Goal: Task Accomplishment & Management: Manage account settings

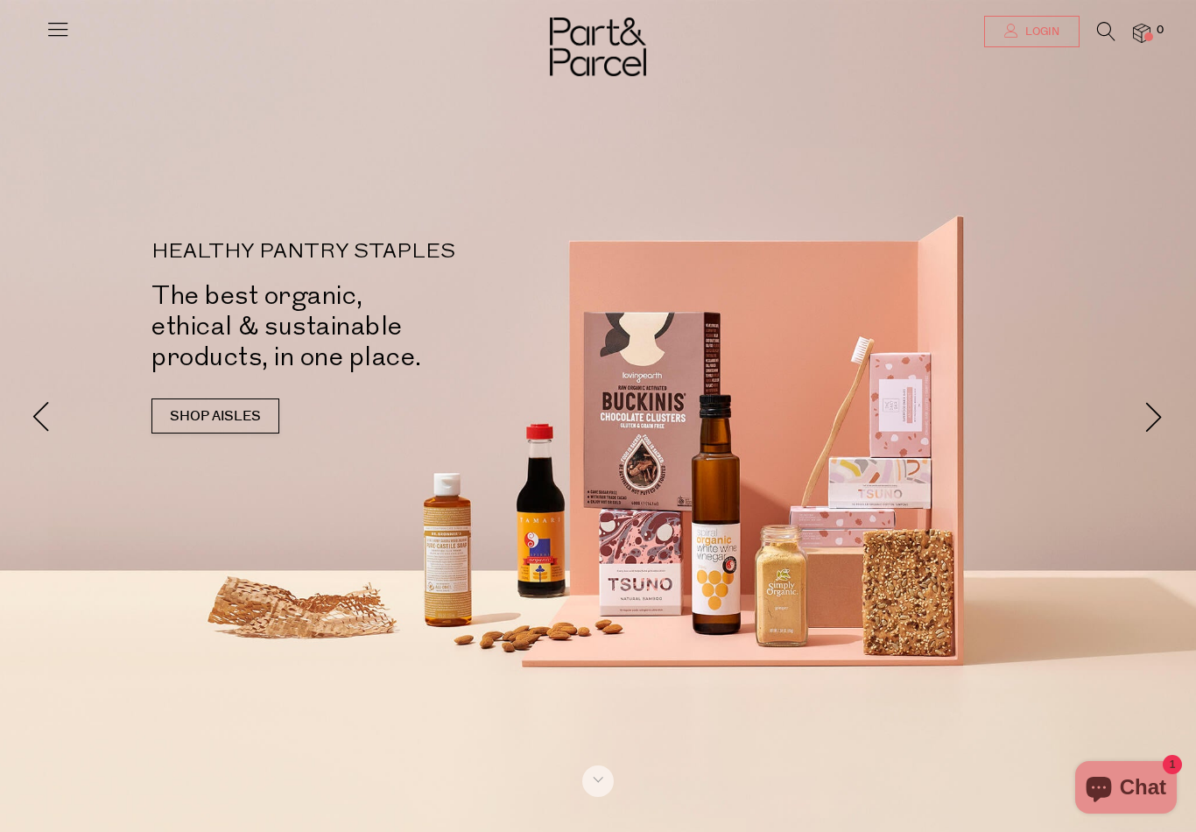
click at [1018, 26] on icon at bounding box center [1011, 31] width 14 height 14
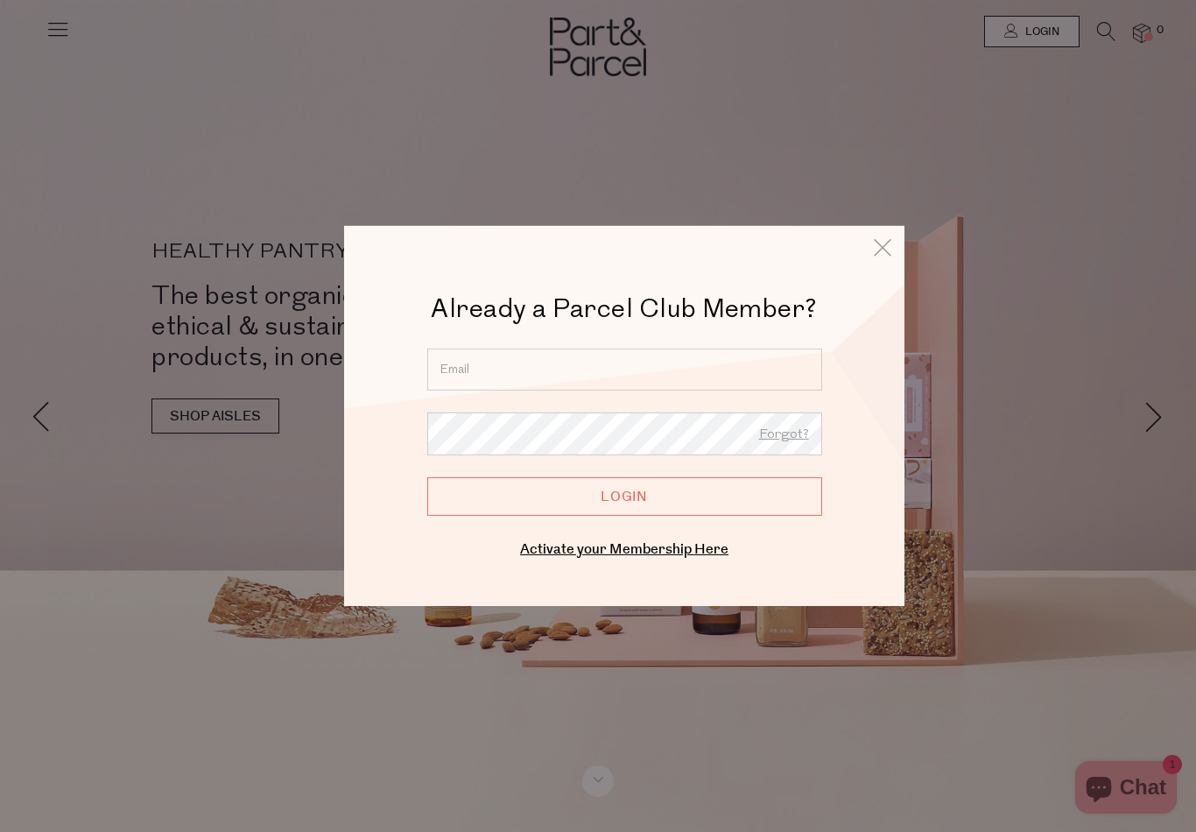
click at [464, 349] on input "email" at bounding box center [624, 370] width 395 height 42
type input "l.picone87@hotmail.com"
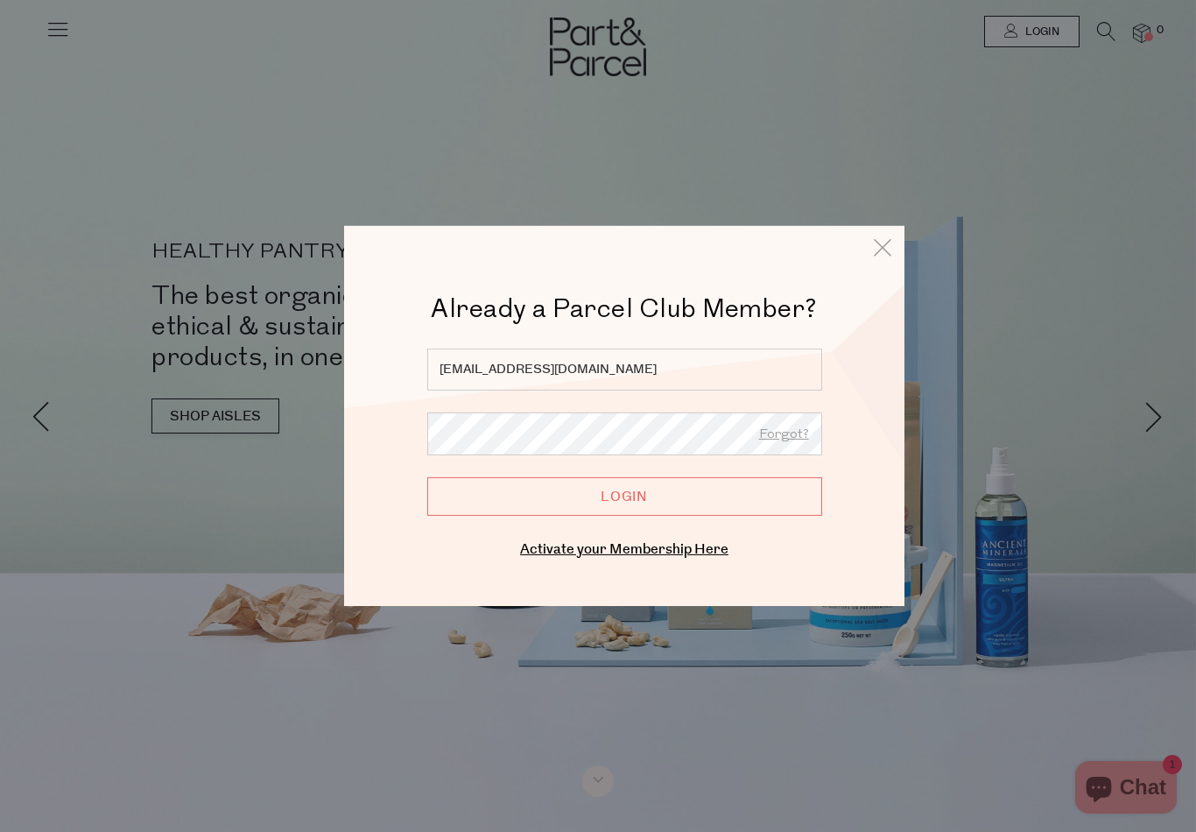
click at [624, 497] on input "Login" at bounding box center [624, 496] width 395 height 39
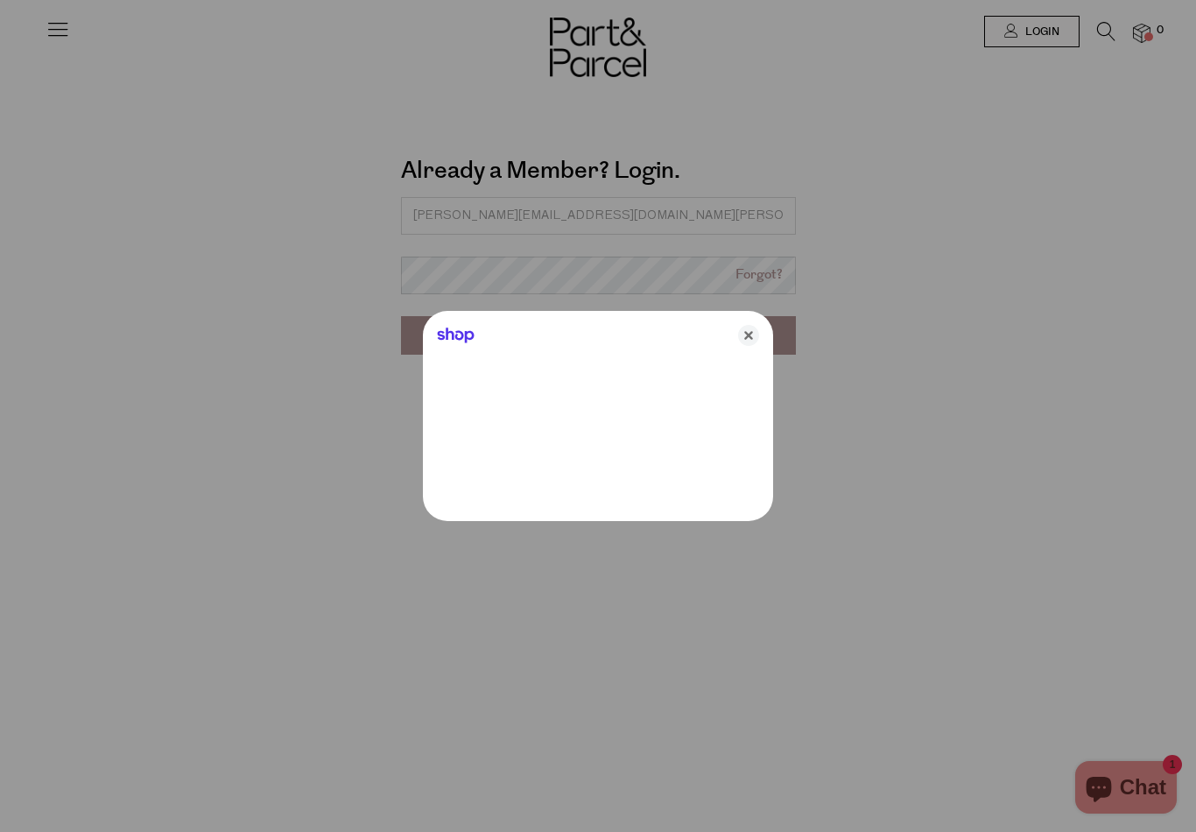
type input "[PERSON_NAME][EMAIL_ADDRESS][DOMAIN_NAME][PERSON_NAME]"
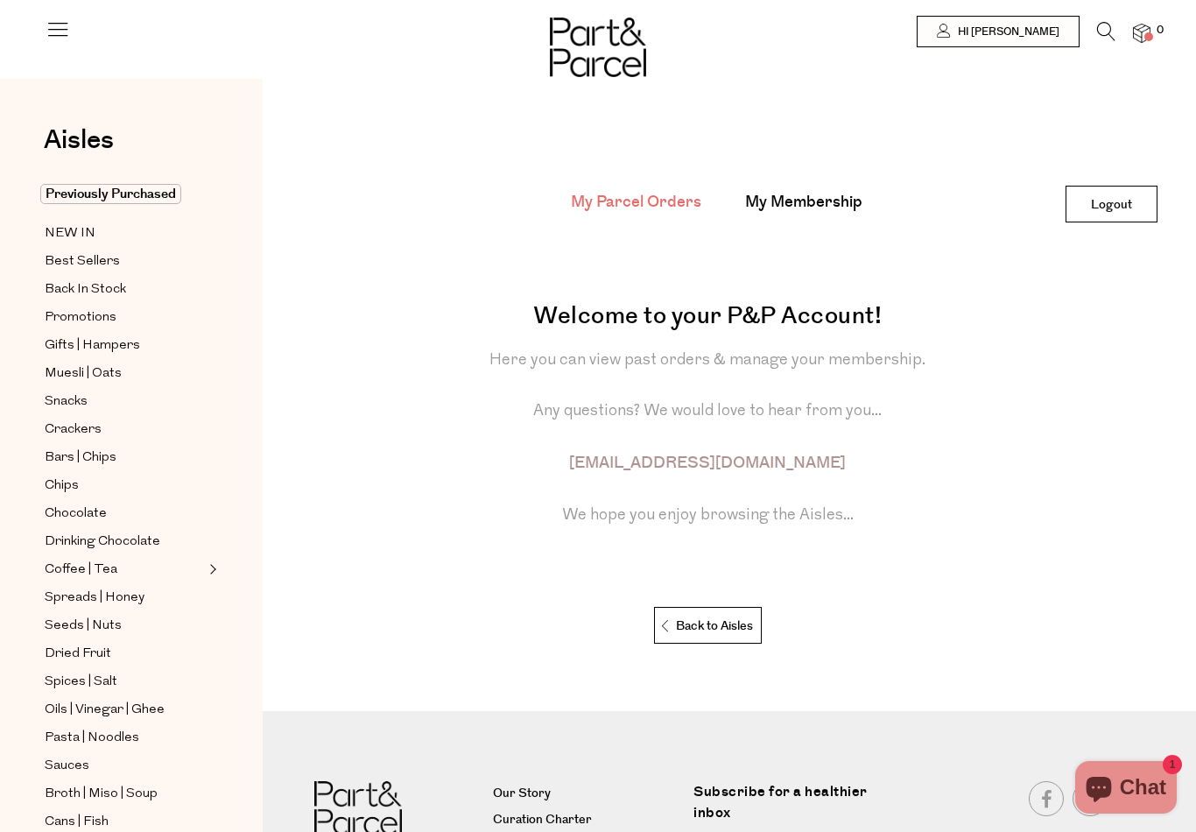
click at [609, 208] on link "My Parcel Orders" at bounding box center [636, 202] width 130 height 23
click at [607, 197] on link "My Parcel Orders" at bounding box center [636, 202] width 130 height 23
click at [79, 192] on span "Previously Purchased" at bounding box center [110, 194] width 141 height 20
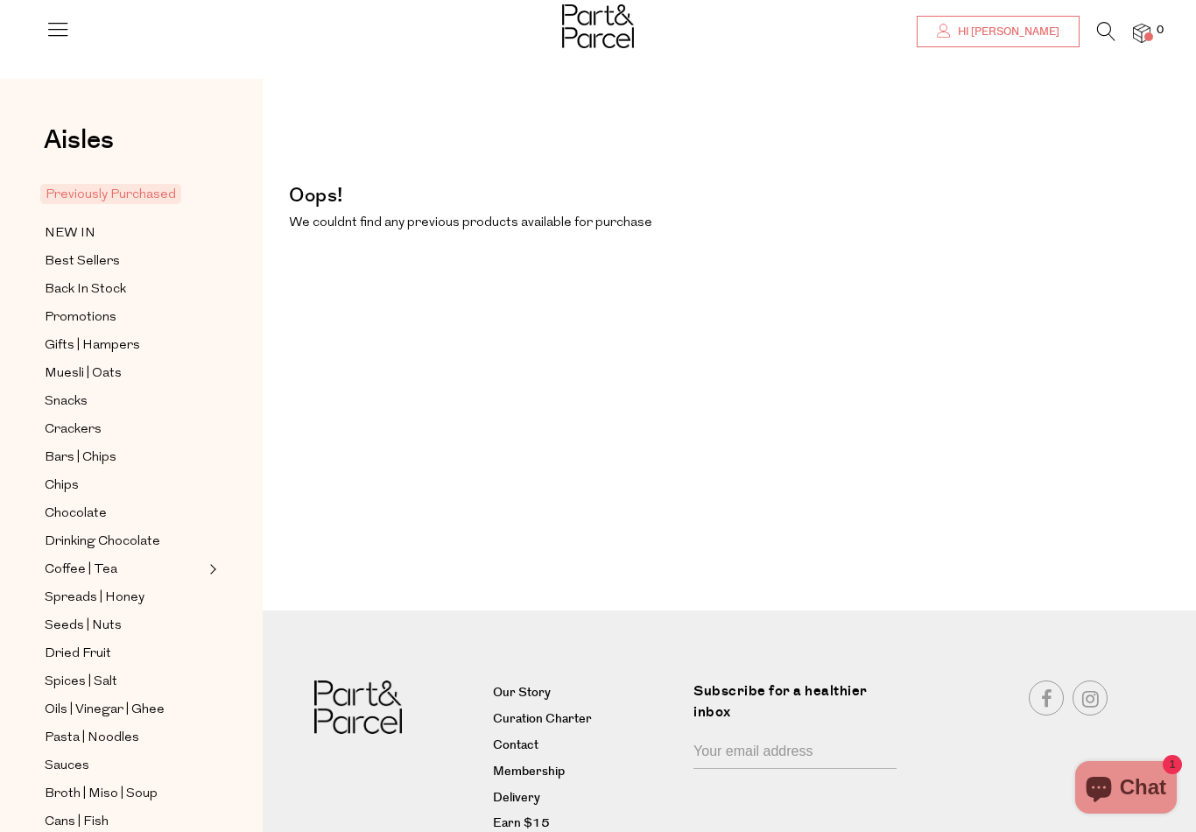
click at [1051, 33] on span "Hi Lee" at bounding box center [1007, 32] width 106 height 15
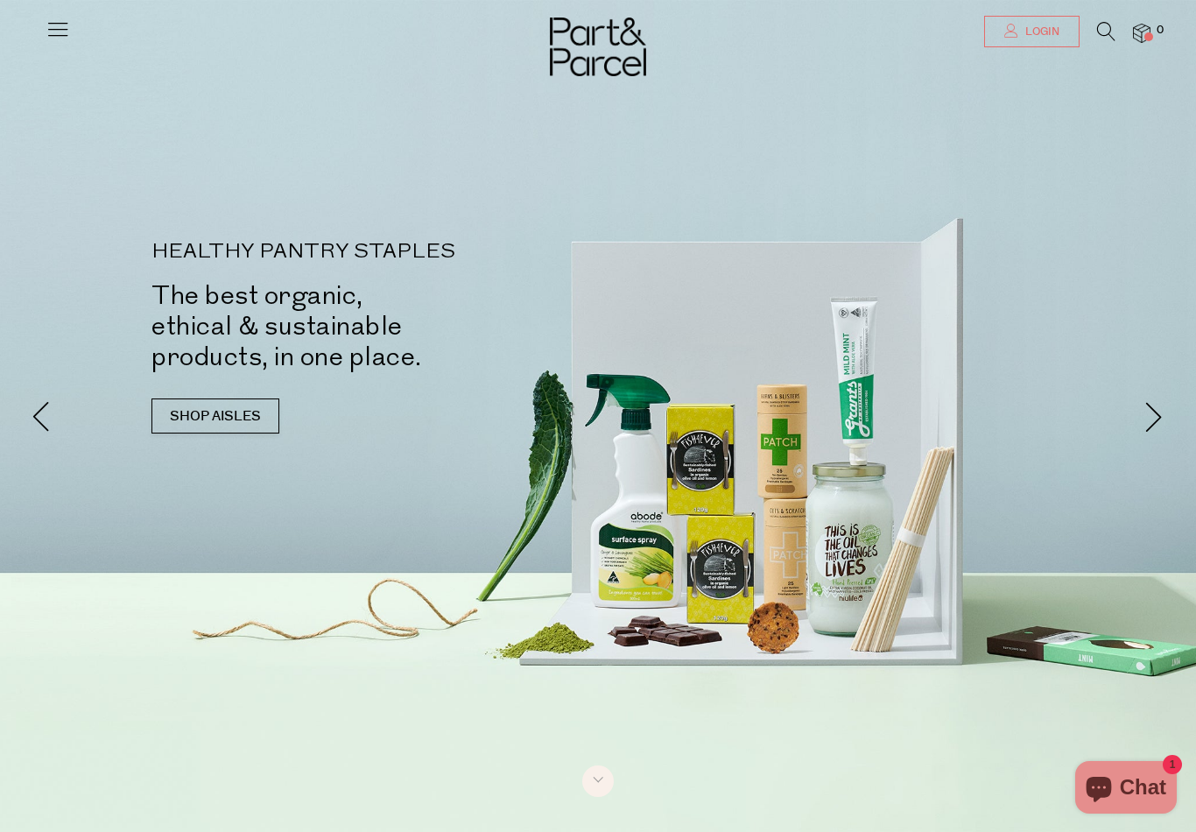
click at [1059, 17] on link "Login" at bounding box center [1031, 32] width 95 height 32
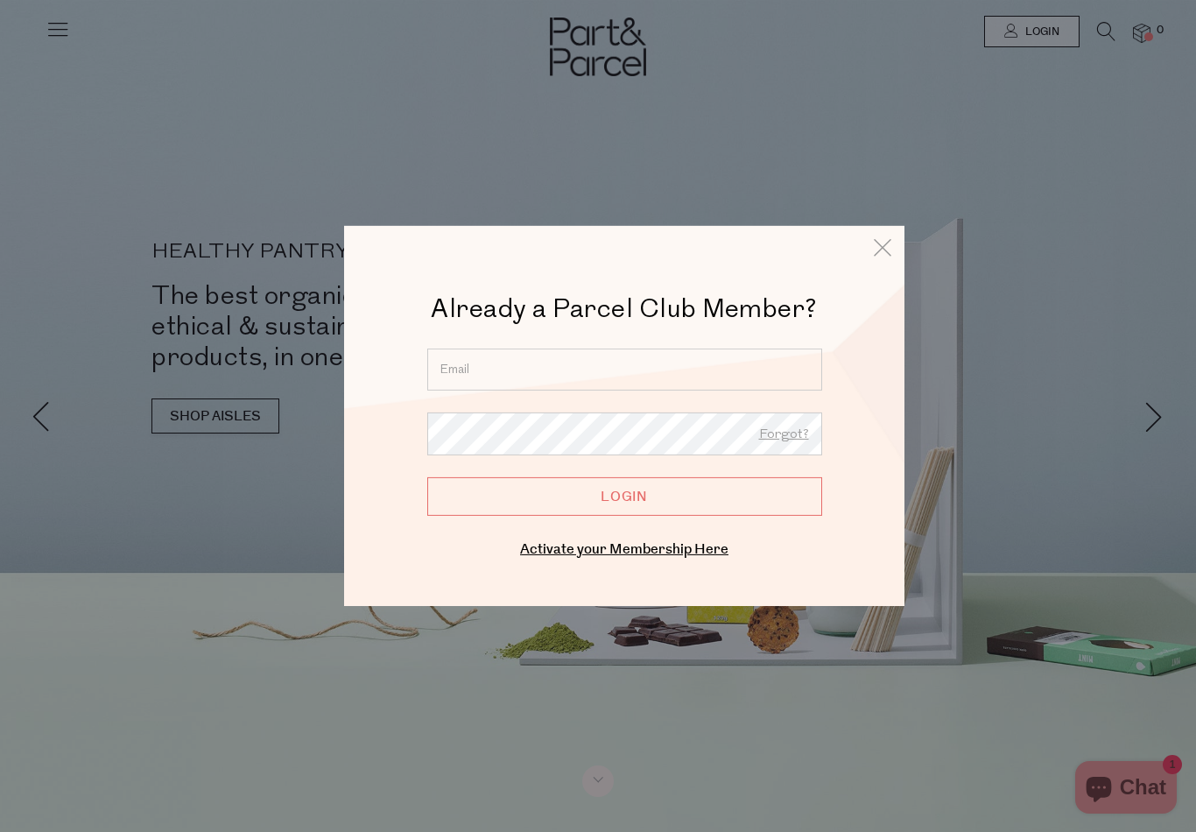
click at [697, 362] on input "email" at bounding box center [624, 370] width 395 height 42
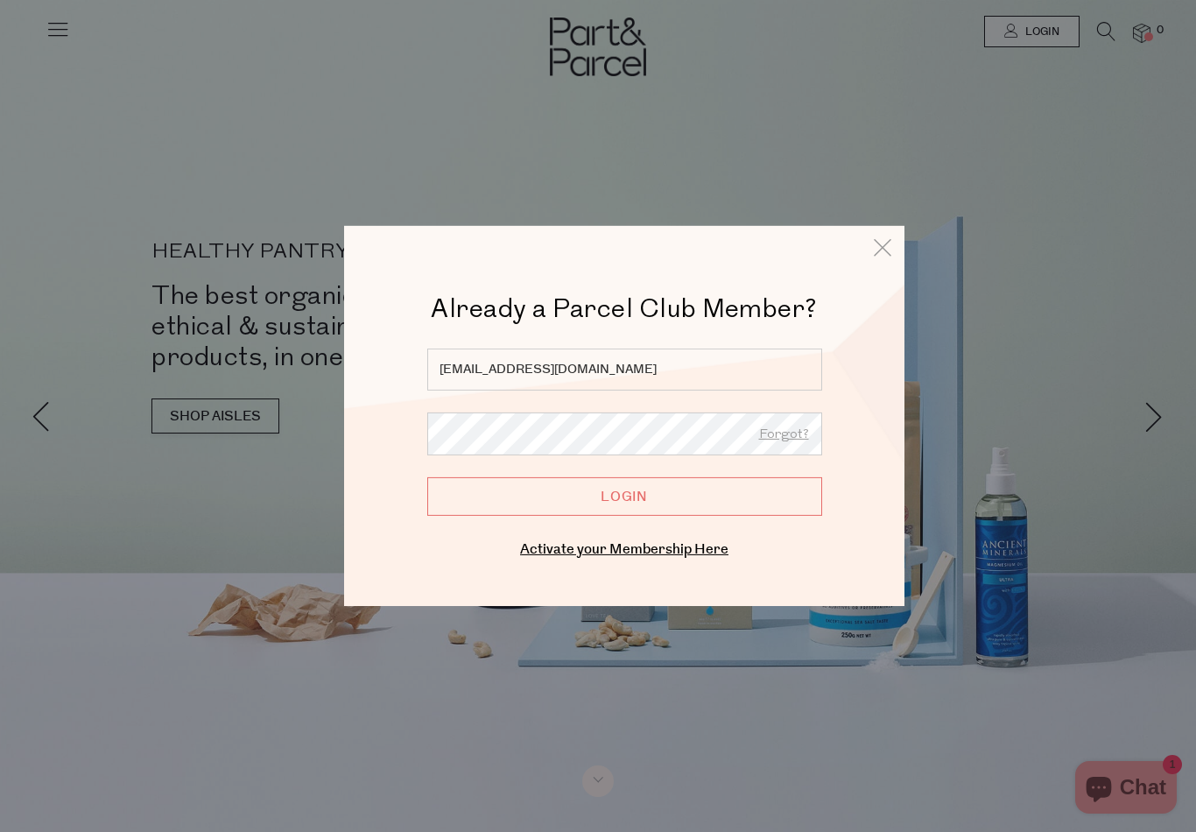
type input "[EMAIL_ADDRESS][DOMAIN_NAME]"
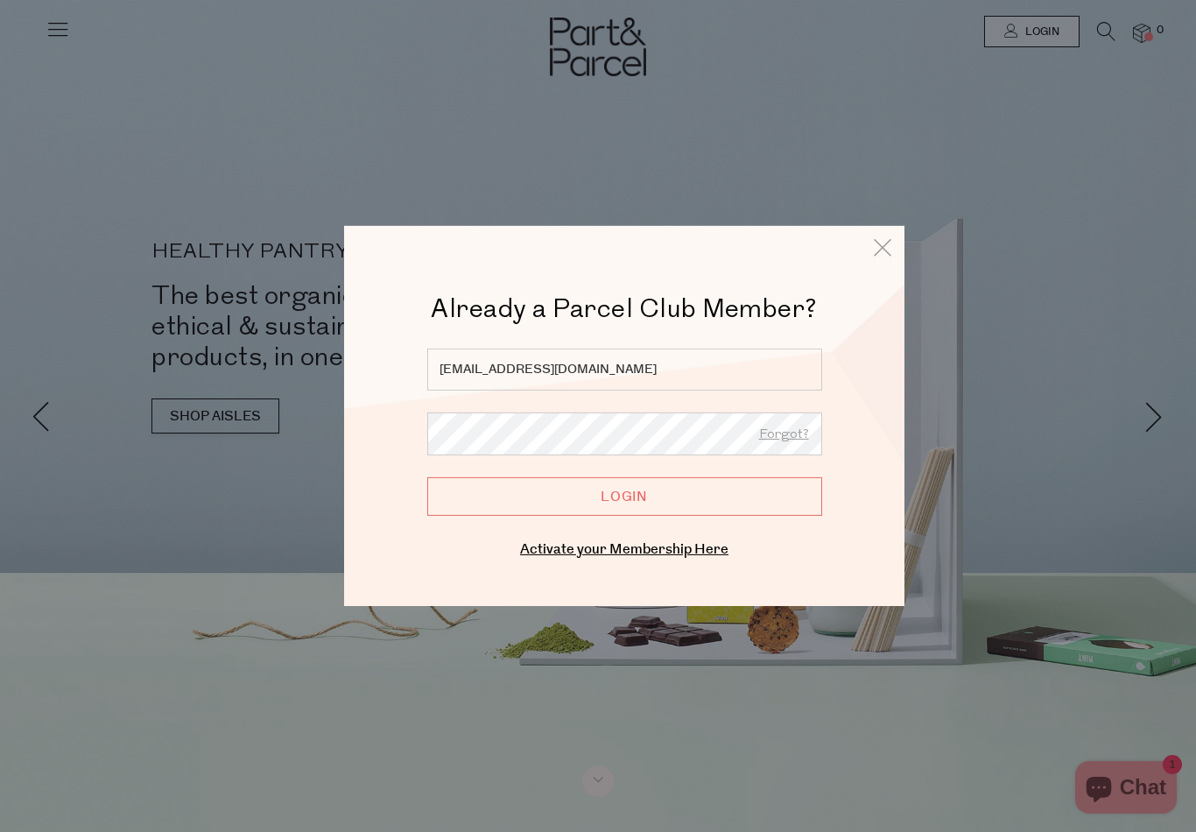
click at [624, 497] on input "Login" at bounding box center [624, 496] width 395 height 39
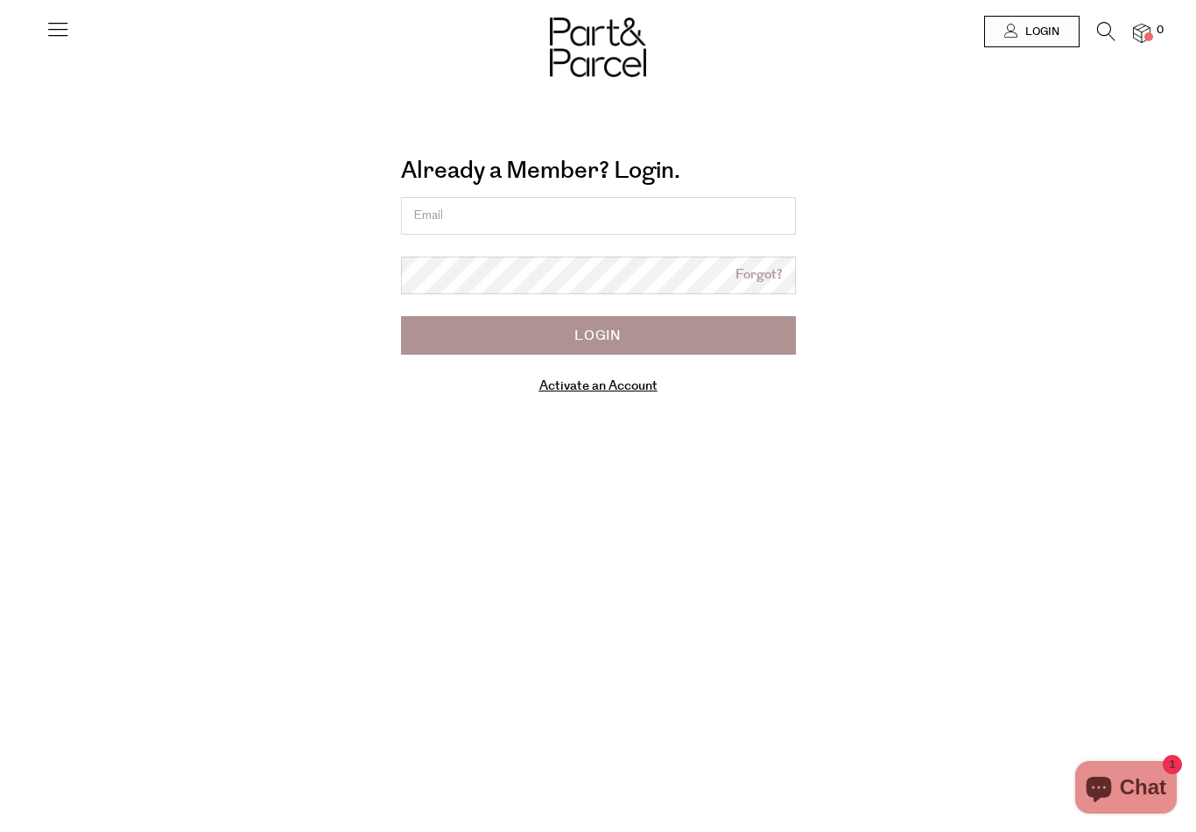
click at [744, 284] on link "Forgot?" at bounding box center [759, 275] width 47 height 20
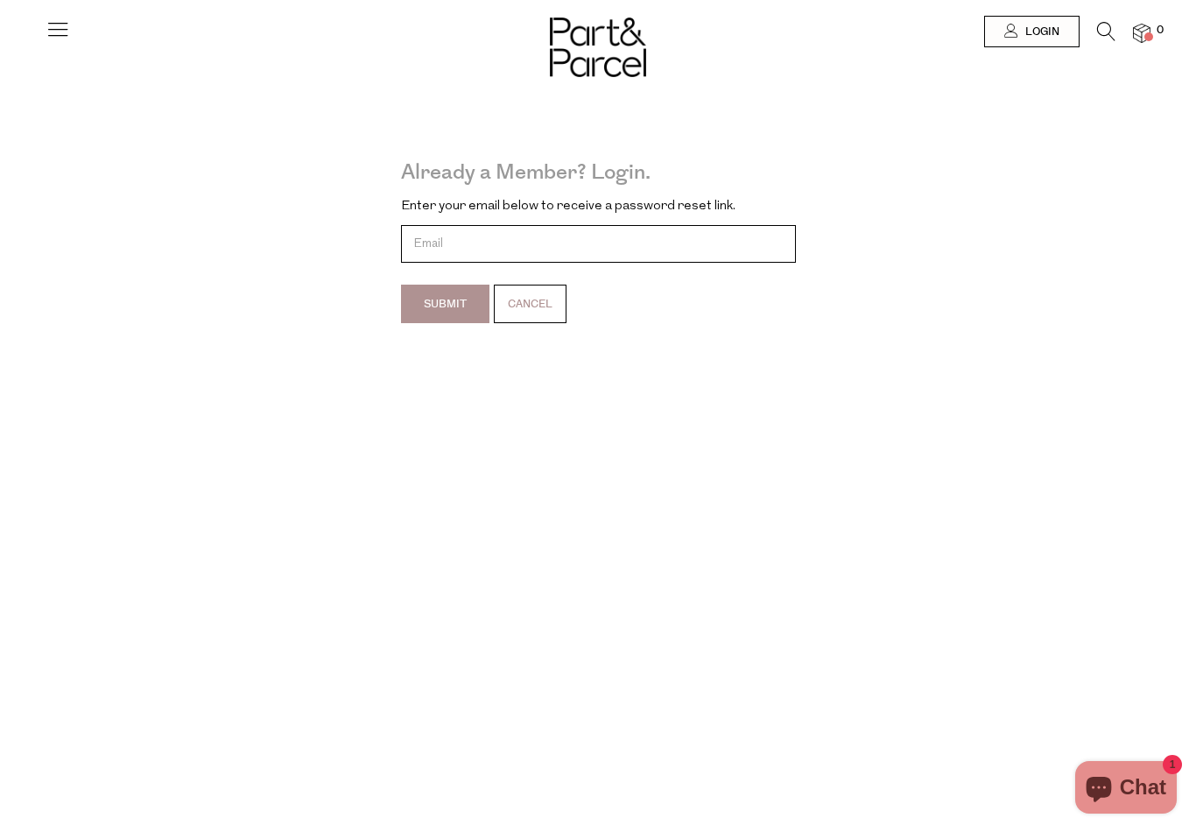
click at [449, 238] on input "email" at bounding box center [598, 244] width 395 height 38
type input "l.picone87@hotmail.com"
click at [440, 303] on input "Submit" at bounding box center [445, 304] width 88 height 39
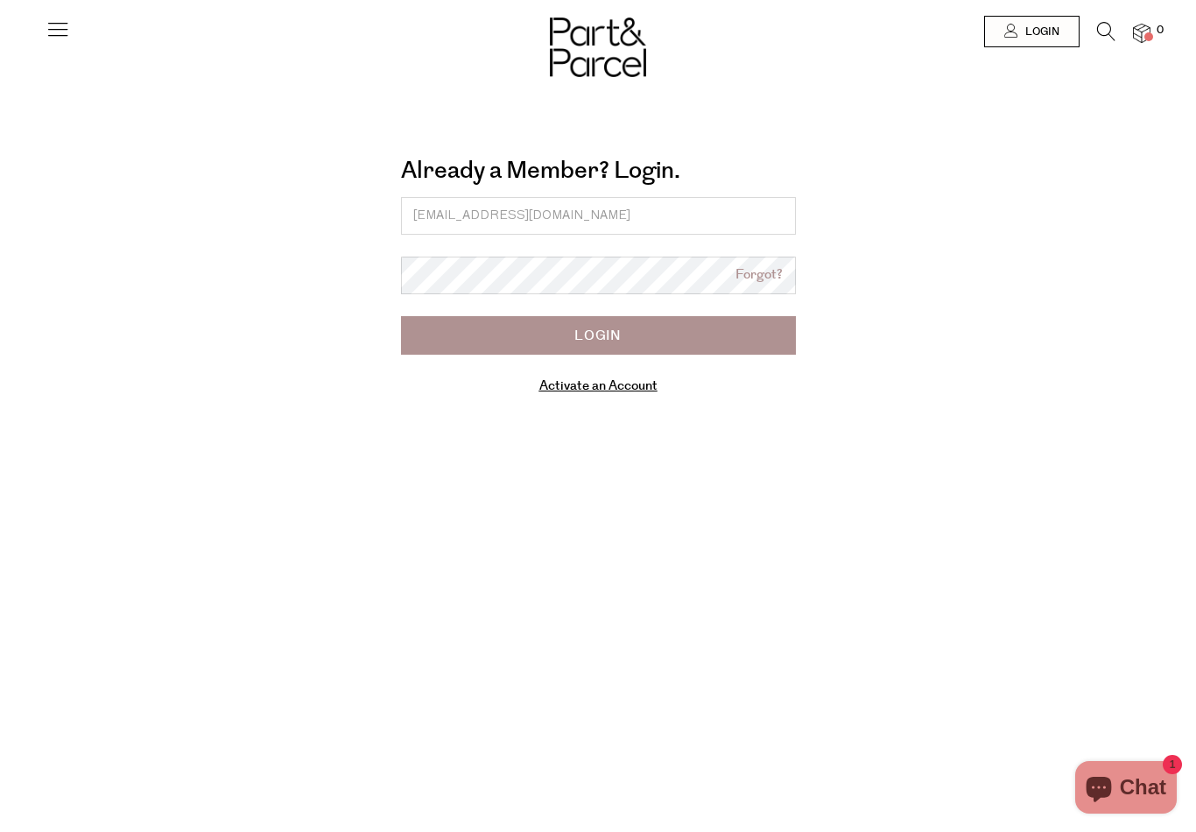
type input "[EMAIL_ADDRESS][DOMAIN_NAME]"
click at [598, 335] on input "Login" at bounding box center [598, 335] width 395 height 39
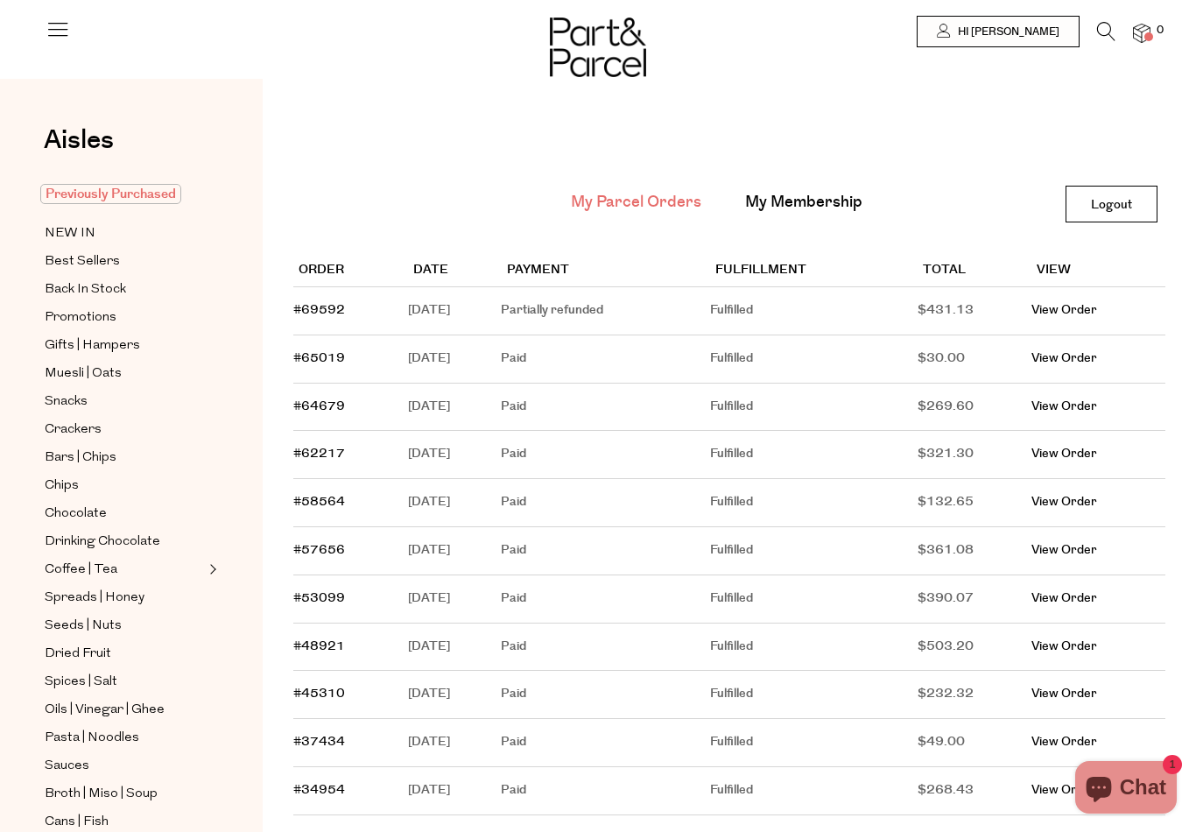
click at [89, 199] on span "Previously Purchased" at bounding box center [110, 194] width 141 height 20
